Goal: Information Seeking & Learning: Learn about a topic

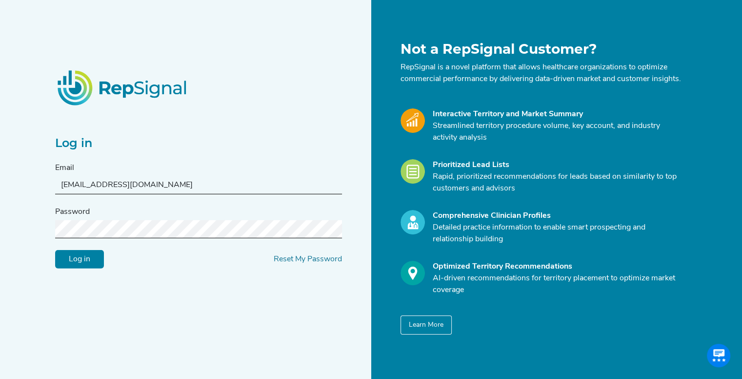
click at [77, 256] on input "Log in" at bounding box center [79, 259] width 49 height 19
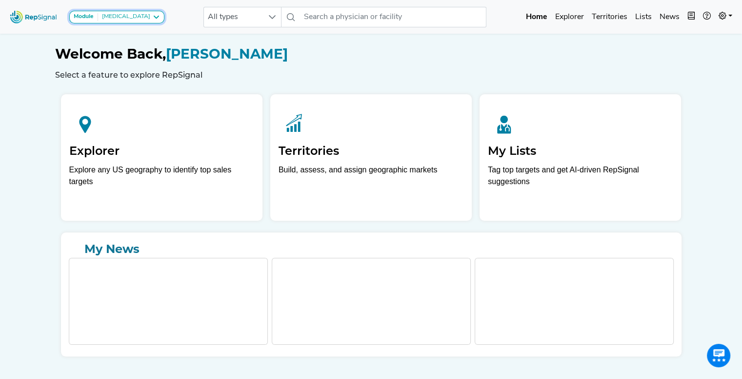
click at [107, 11] on button "Module [MEDICAL_DATA]" at bounding box center [116, 17] width 95 height 13
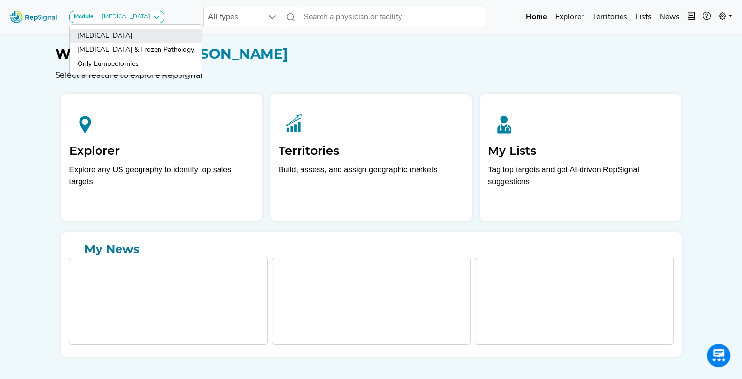
click at [120, 38] on link "[MEDICAL_DATA]" at bounding box center [136, 36] width 132 height 14
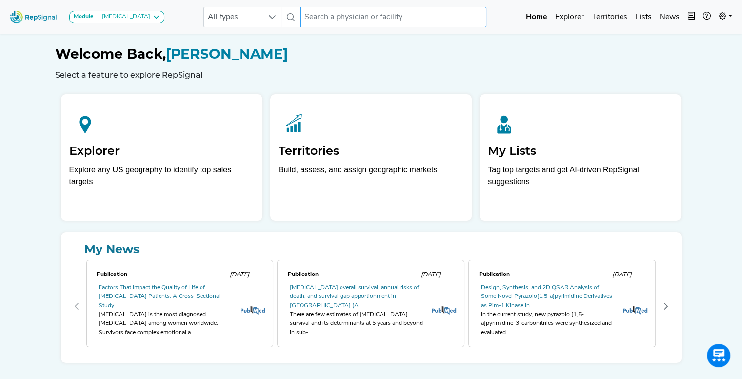
click at [347, 15] on input "text" at bounding box center [393, 17] width 186 height 20
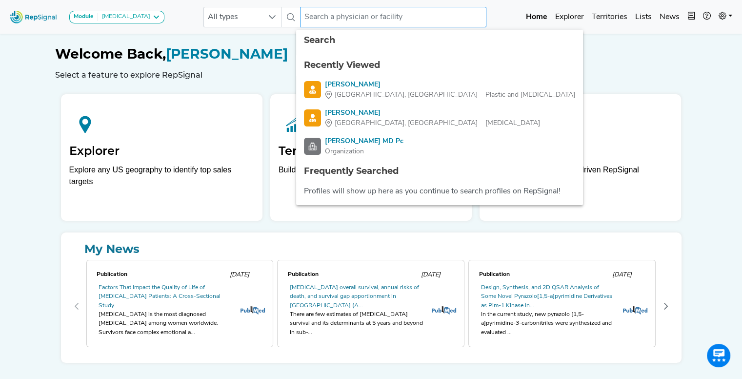
paste input "[GEOGRAPHIC_DATA][PERSON_NAME]"
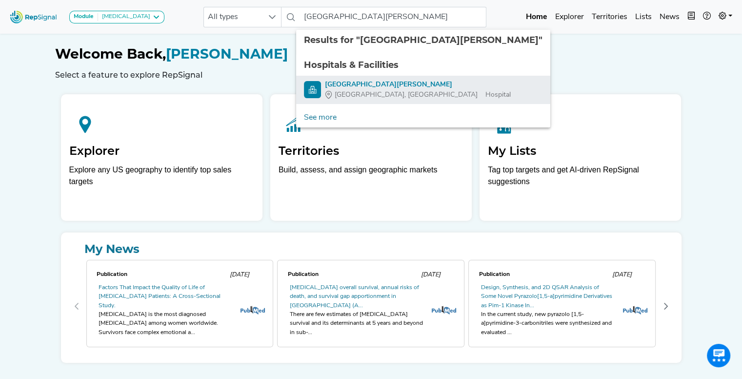
click at [353, 83] on div "[GEOGRAPHIC_DATA][PERSON_NAME]" at bounding box center [418, 85] width 186 height 10
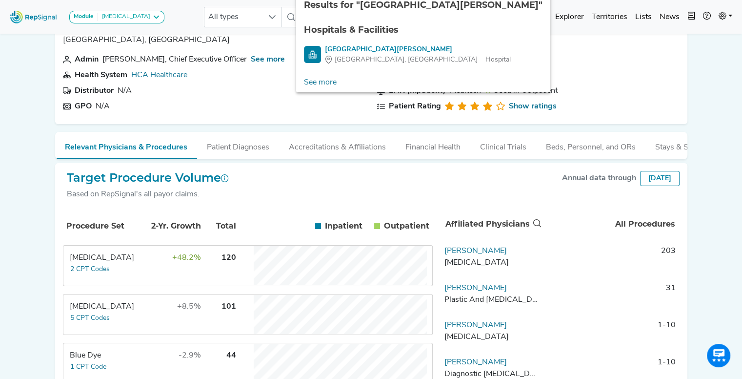
scroll to position [46, 0]
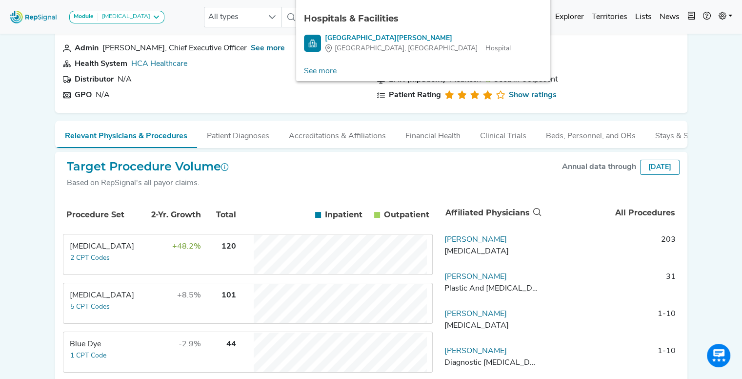
click at [218, 302] on td "101" at bounding box center [219, 302] width 34 height 39
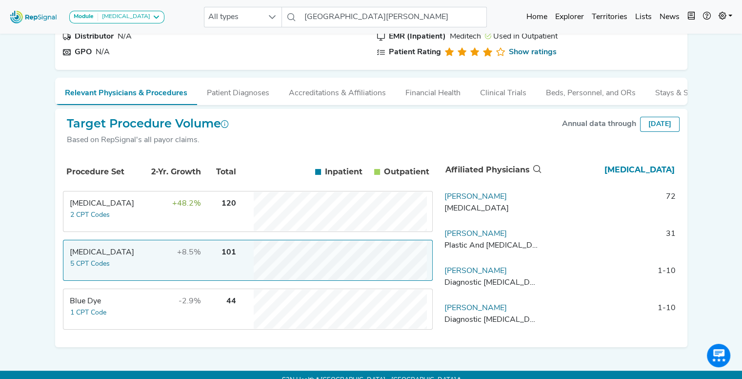
scroll to position [108, 0]
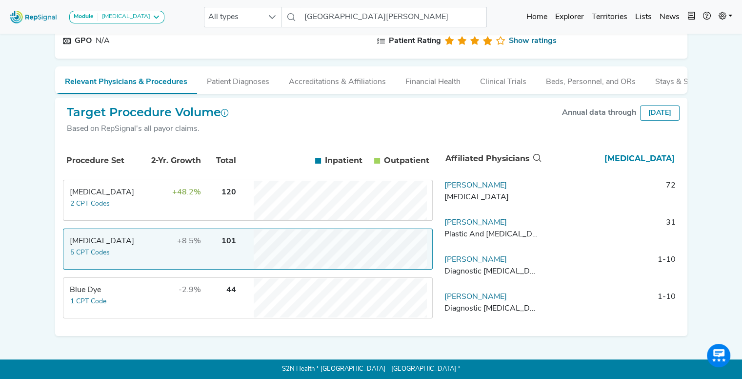
click at [129, 199] on td "[MEDICAL_DATA] 2 CPT Codes" at bounding box center [100, 200] width 73 height 39
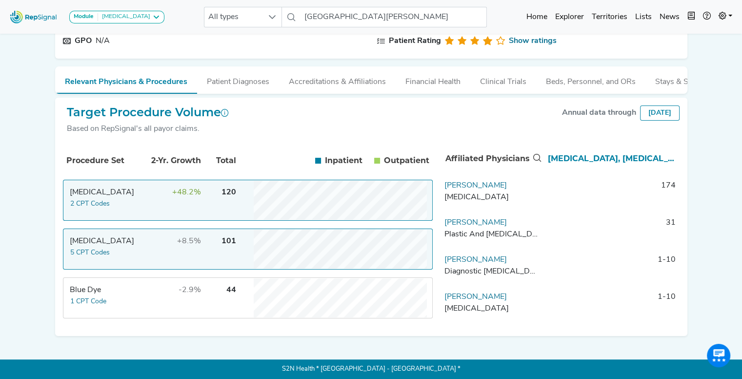
click at [144, 238] on td "+8.5%" at bounding box center [169, 248] width 63 height 39
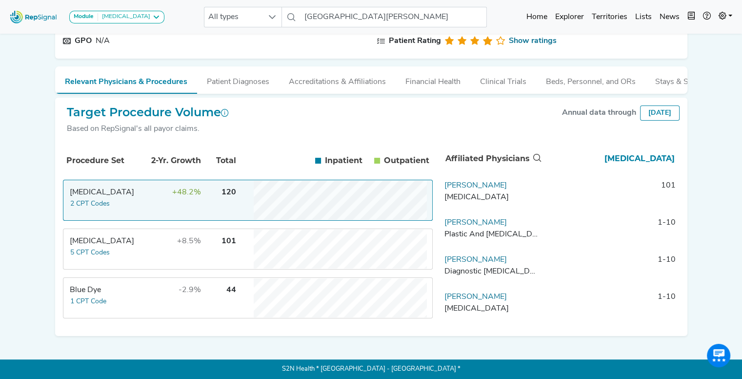
click at [142, 211] on td "+48.2%" at bounding box center [169, 200] width 63 height 39
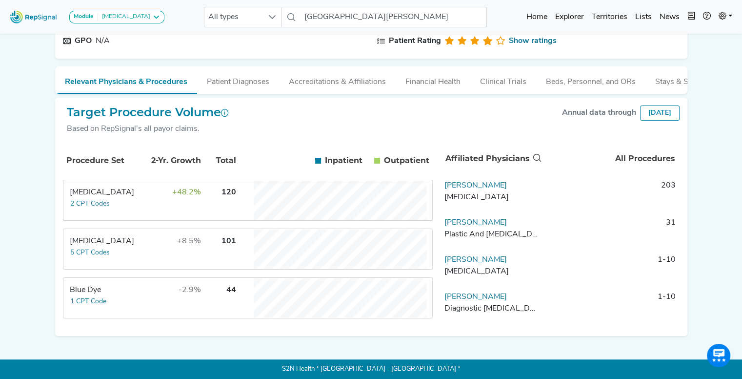
click at [148, 248] on td "+8.5%" at bounding box center [169, 248] width 63 height 39
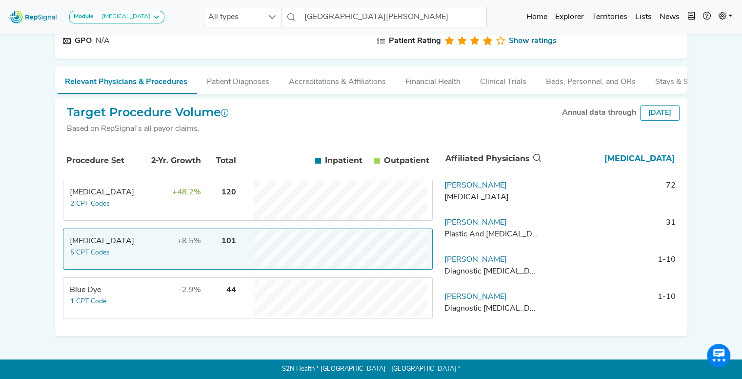
click at [153, 209] on td "+48.2%" at bounding box center [169, 200] width 63 height 39
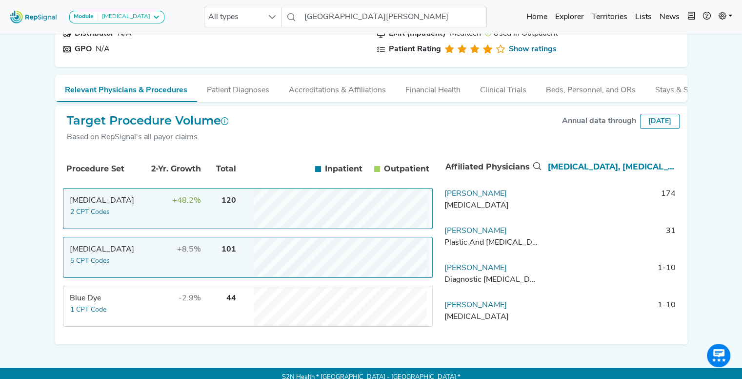
scroll to position [86, 0]
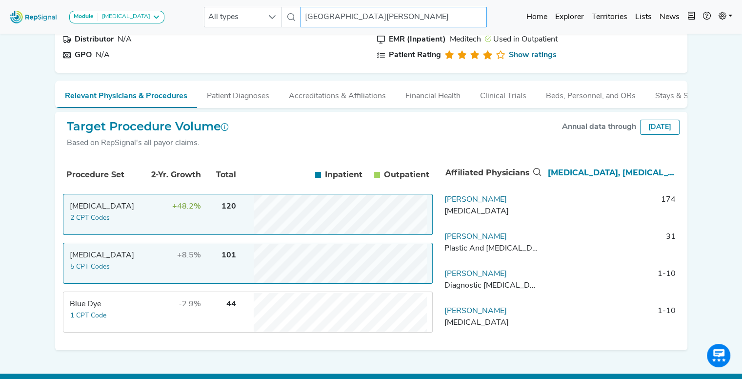
click at [361, 11] on input "[GEOGRAPHIC_DATA][PERSON_NAME]" at bounding box center [394, 17] width 186 height 20
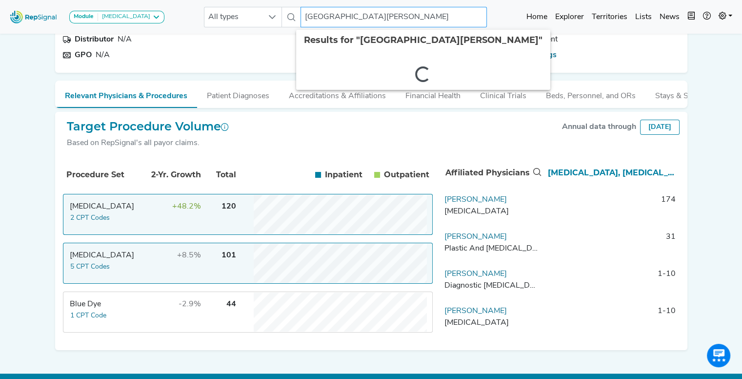
click at [361, 11] on input "[GEOGRAPHIC_DATA][PERSON_NAME]" at bounding box center [394, 17] width 186 height 20
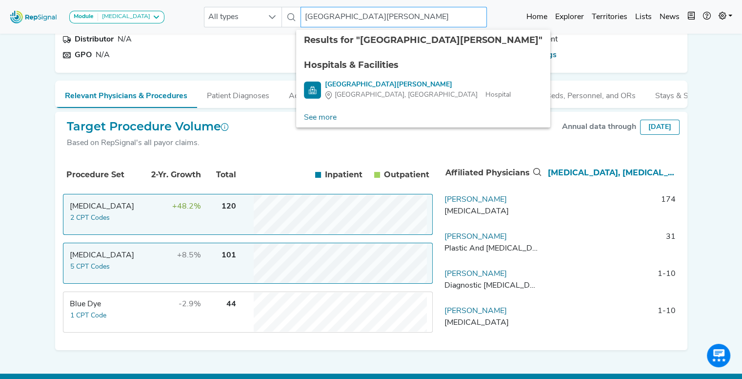
paste input "[PERSON_NAME][GEOGRAPHIC_DATA]"
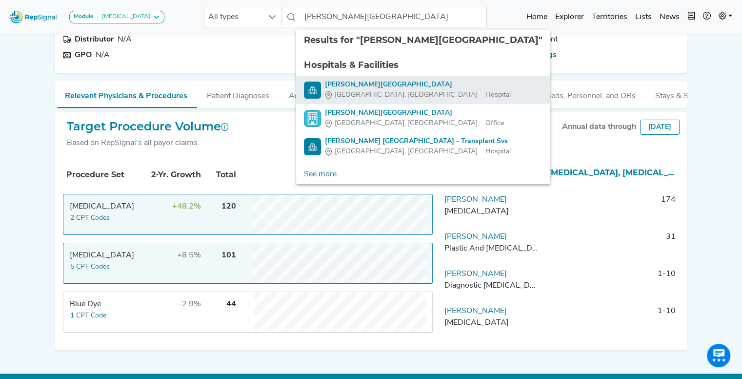
click at [404, 82] on div "[PERSON_NAME][GEOGRAPHIC_DATA]" at bounding box center [418, 85] width 186 height 10
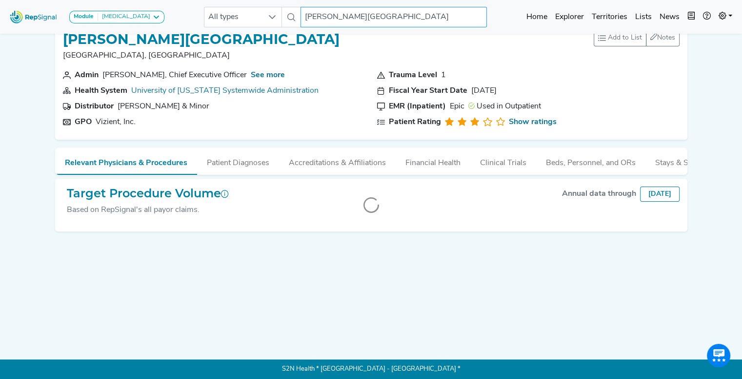
scroll to position [23, 0]
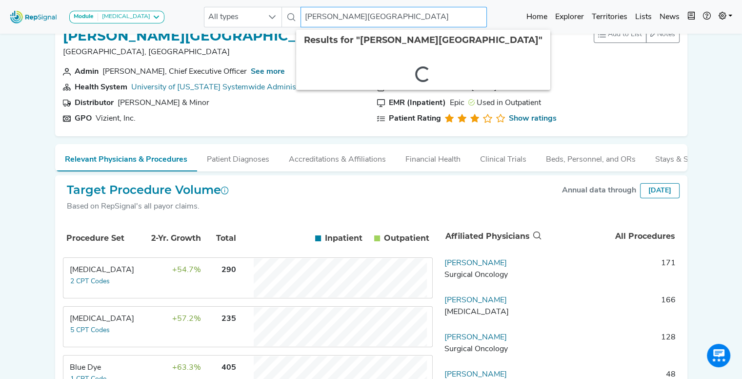
click at [358, 17] on input "[PERSON_NAME][GEOGRAPHIC_DATA]" at bounding box center [394, 17] width 186 height 20
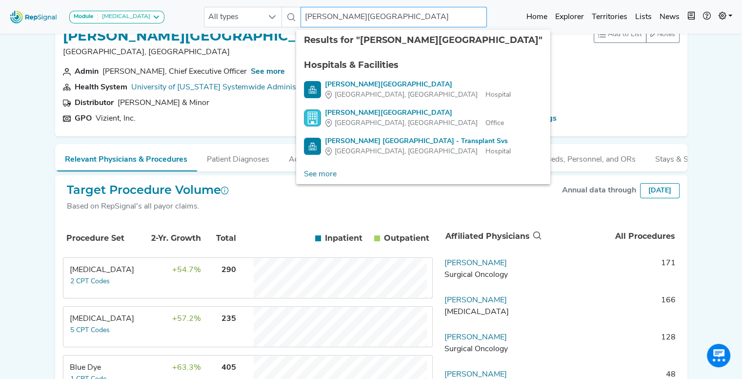
click at [358, 17] on input "[PERSON_NAME][GEOGRAPHIC_DATA]" at bounding box center [394, 17] width 186 height 20
paste input "[PERSON_NAME][GEOGRAPHIC_DATA]"
type input "[PERSON_NAME][GEOGRAPHIC_DATA]"
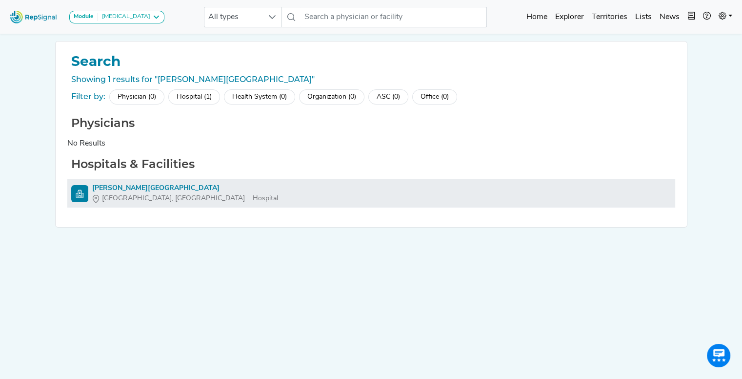
click at [149, 188] on div "[PERSON_NAME][GEOGRAPHIC_DATA]" at bounding box center [185, 188] width 186 height 10
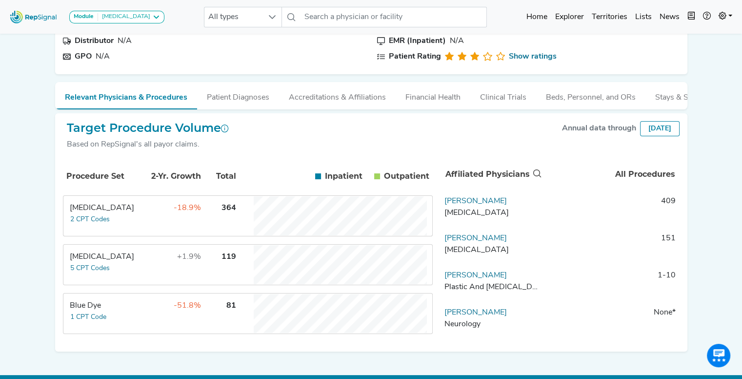
scroll to position [101, 0]
